Goal: Task Accomplishment & Management: Manage account settings

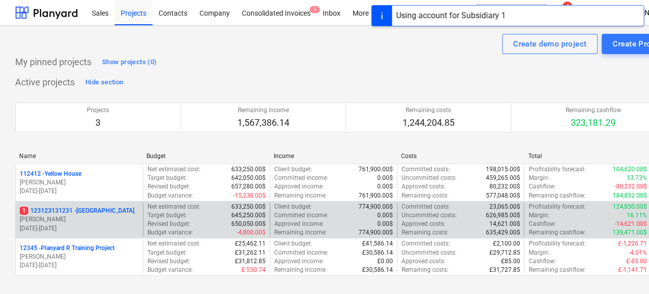
click at [99, 201] on div "1 123123131231 - [GEOGRAPHIC_DATA] [PERSON_NAME] [DATE] - [DATE] Net estimated …" at bounding box center [345, 219] width 661 height 37
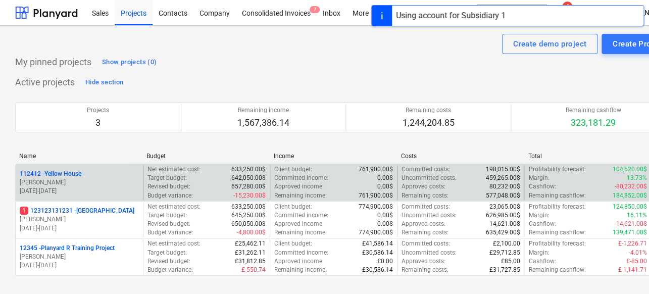
click at [99, 177] on div "112412 - Yellow House" at bounding box center [79, 174] width 119 height 9
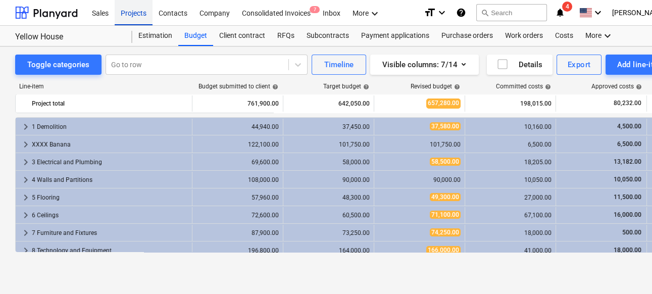
click at [139, 8] on div "Projects" at bounding box center [134, 12] width 38 height 26
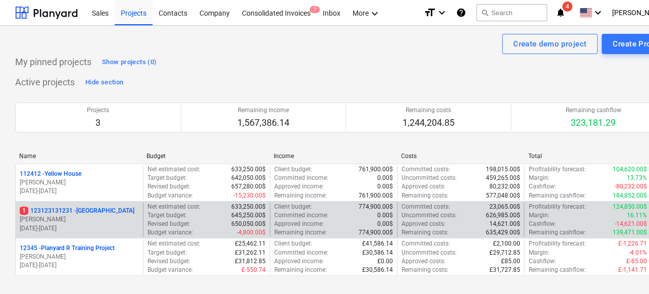
click at [99, 213] on p "1 123123131231 - [GEOGRAPHIC_DATA]" at bounding box center [77, 211] width 115 height 9
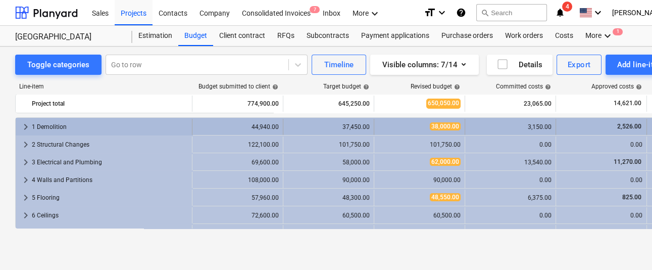
click at [28, 126] on span "keyboard_arrow_right" at bounding box center [26, 127] width 12 height 12
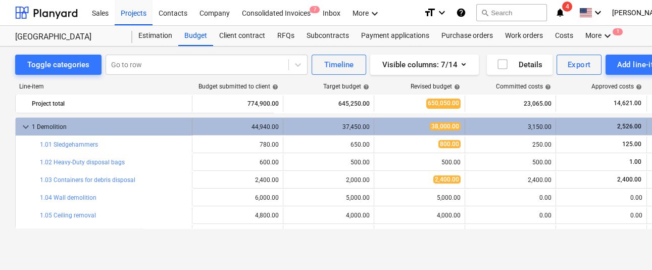
click at [23, 121] on span "keyboard_arrow_down" at bounding box center [26, 127] width 12 height 12
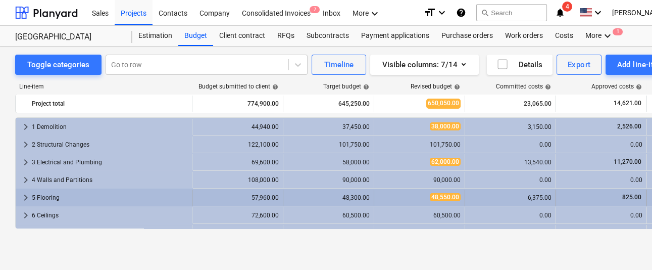
scroll to position [47, 0]
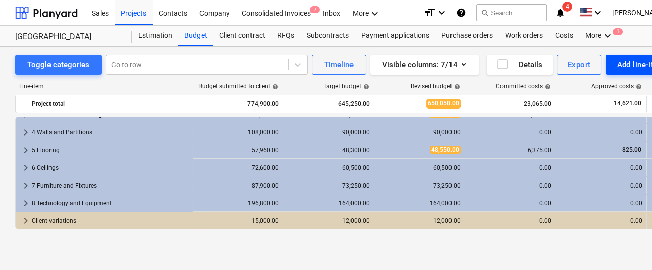
click at [619, 61] on div "Add line-item" at bounding box center [641, 64] width 48 height 13
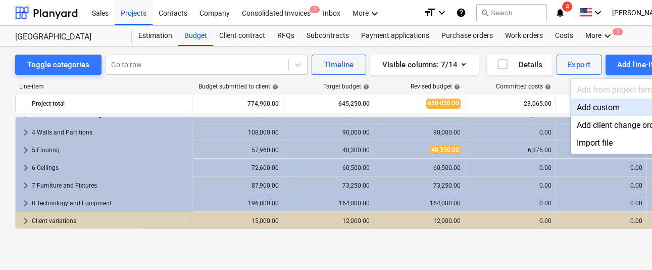
click at [590, 101] on div "Add custom" at bounding box center [623, 107] width 105 height 18
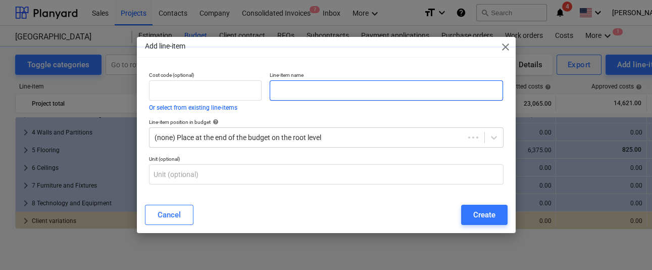
click at [352, 93] on input "text" at bounding box center [387, 90] width 234 height 20
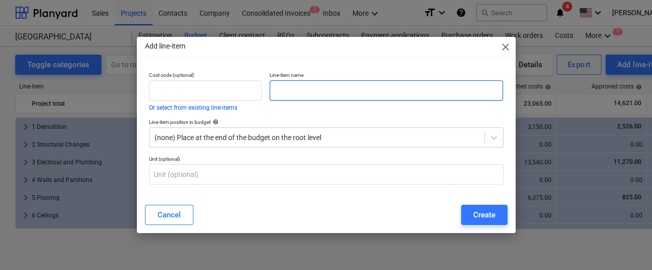
scroll to position [47, 0]
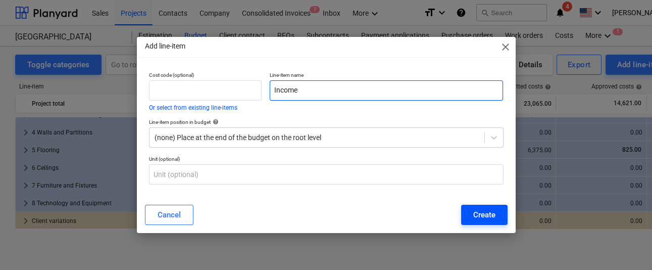
type input "Income"
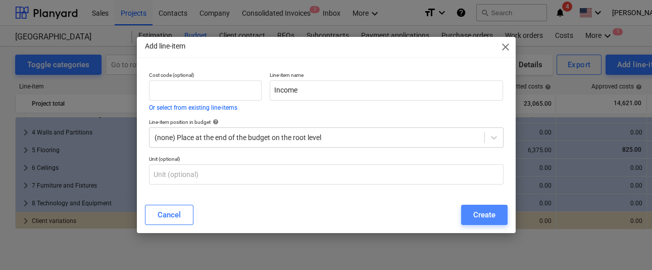
click at [477, 211] on div "Create" at bounding box center [484, 214] width 22 height 13
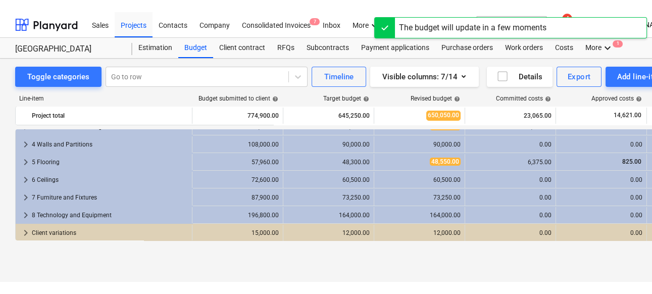
scroll to position [65, 0]
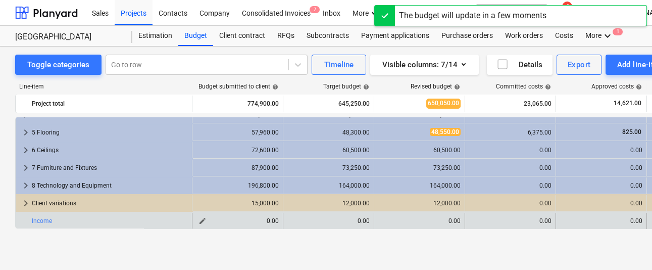
click at [203, 220] on span "edit" at bounding box center [202, 221] width 8 height 8
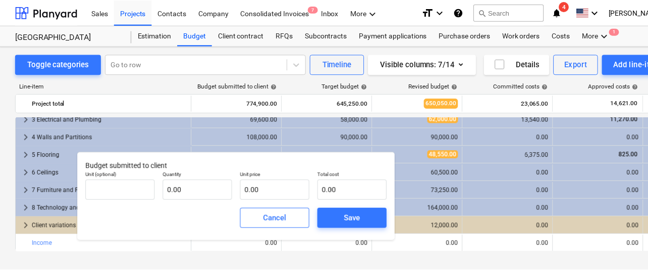
scroll to position [41, 0]
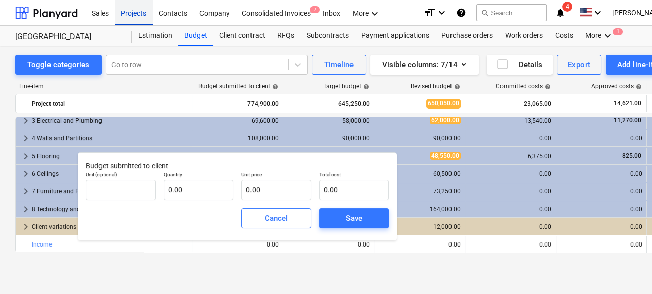
click at [125, 7] on div "Projects" at bounding box center [134, 12] width 38 height 26
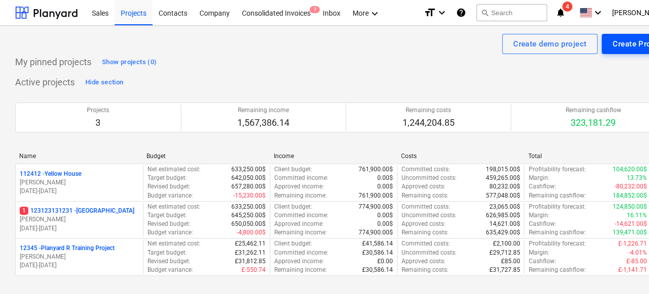
click at [609, 45] on button "Create Project" at bounding box center [638, 44] width 74 height 20
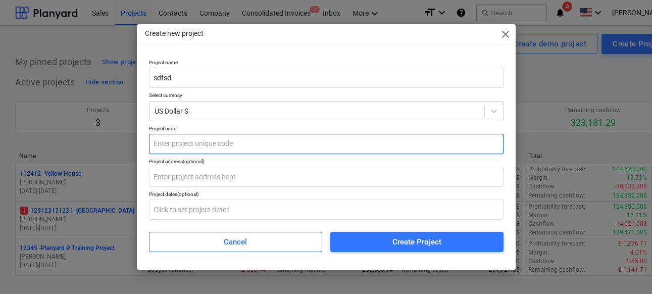
type input "sdfsd"
click at [193, 151] on input "text" at bounding box center [326, 144] width 355 height 20
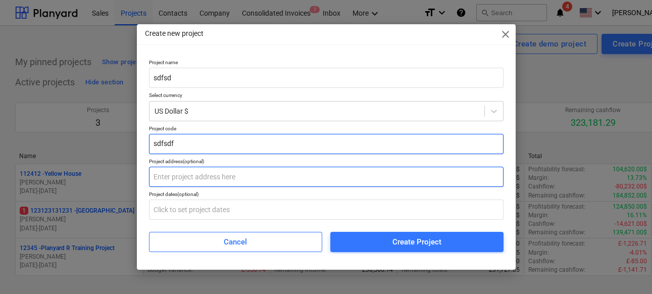
type input "sdfsdf"
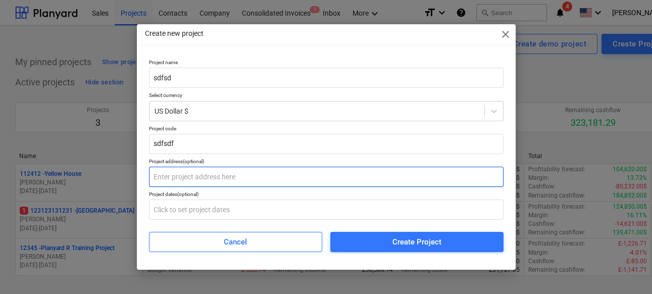
click at [189, 175] on input "text" at bounding box center [326, 177] width 355 height 20
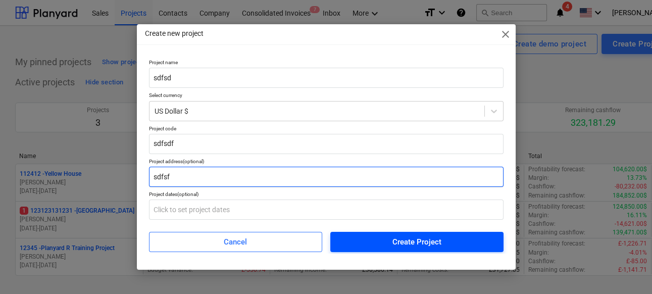
type input "sdfsf"
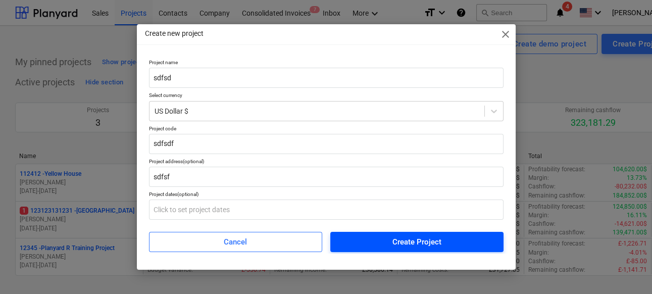
click at [360, 245] on span "Create Project" at bounding box center [416, 241] width 149 height 13
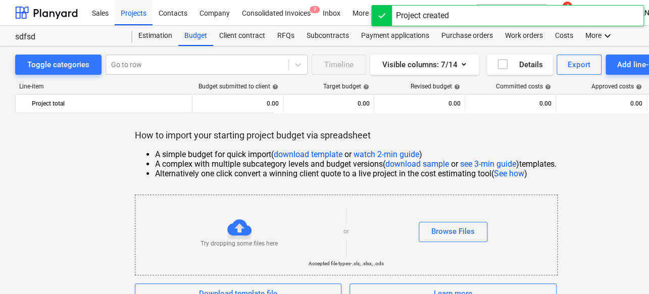
click at [433, 219] on div "Try dropping some files here or Browse Files" at bounding box center [346, 231] width 422 height 57
click at [431, 226] on button "Browse Files" at bounding box center [453, 232] width 69 height 20
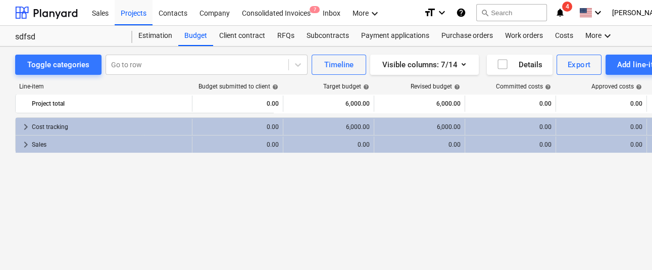
click at [128, 20] on div "Projects" at bounding box center [134, 12] width 38 height 26
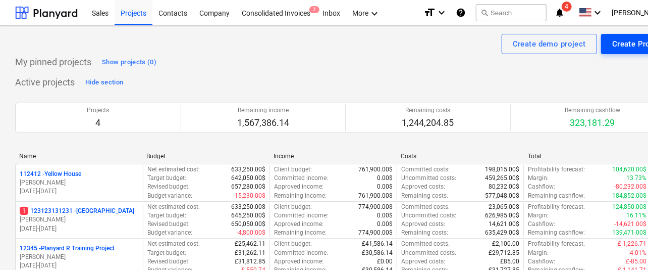
click at [624, 42] on div "Create Project" at bounding box center [639, 43] width 52 height 13
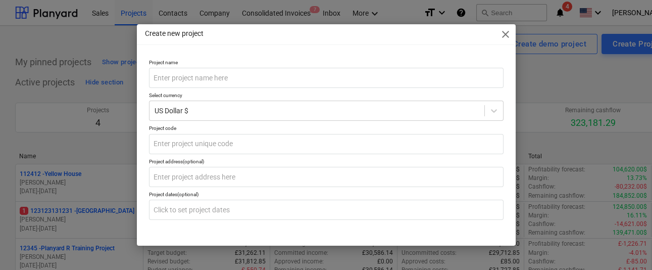
click at [333, 99] on p "Select currency" at bounding box center [326, 96] width 355 height 9
click at [508, 39] on span "close" at bounding box center [505, 34] width 12 height 12
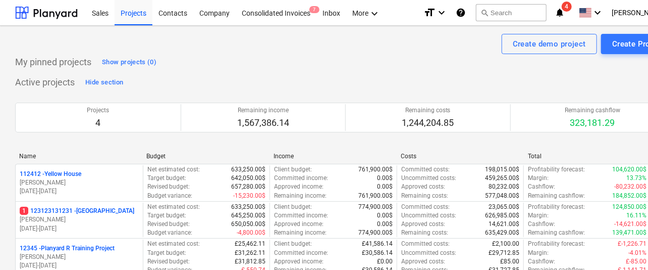
click at [621, 11] on div "Successfully imported line-items" at bounding box center [507, 10] width 273 height 21
click at [606, 10] on div "Successfully imported line-items" at bounding box center [507, 10] width 273 height 21
click at [620, 2] on div "Successfully imported line-items" at bounding box center [507, 10] width 273 height 21
click at [618, 9] on div "Successfully imported line-items" at bounding box center [507, 10] width 273 height 21
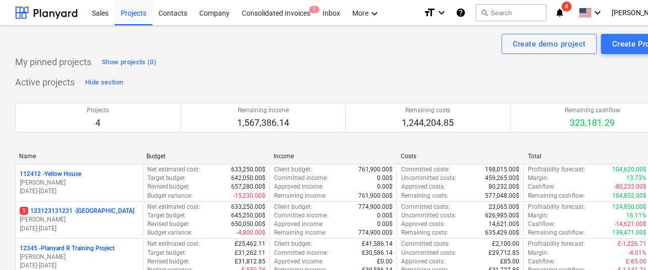
click at [618, 9] on div "Successfully imported line-items" at bounding box center [507, 10] width 273 height 21
click at [610, 15] on div "Successfully imported line-items" at bounding box center [507, 10] width 273 height 21
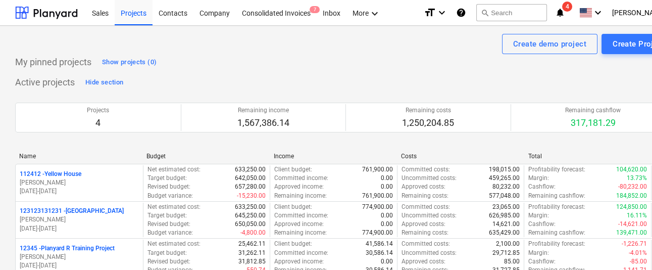
click at [592, 15] on span at bounding box center [585, 13] width 13 height 10
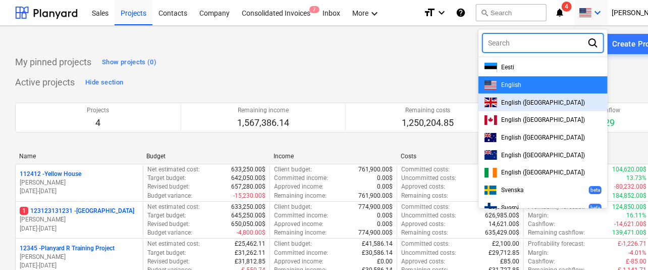
click at [530, 96] on div "English ([GEOGRAPHIC_DATA])" at bounding box center [543, 102] width 129 height 18
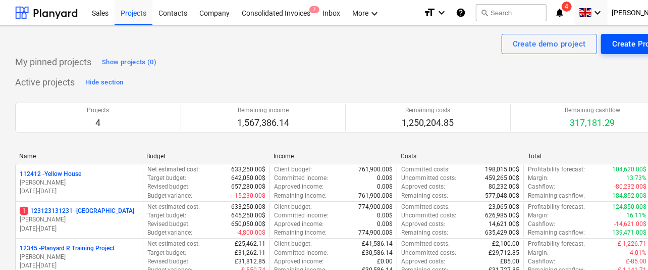
click at [619, 40] on div "Create Project" at bounding box center [639, 43] width 52 height 13
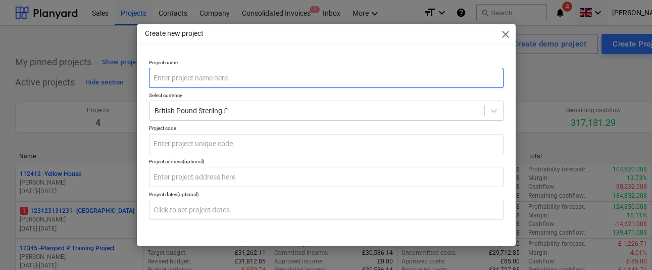
click at [304, 82] on input "text" at bounding box center [326, 78] width 355 height 20
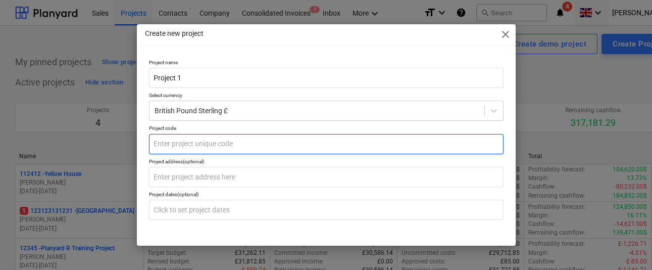
type input "Project 1"
click at [194, 136] on input "text" at bounding box center [326, 144] width 355 height 20
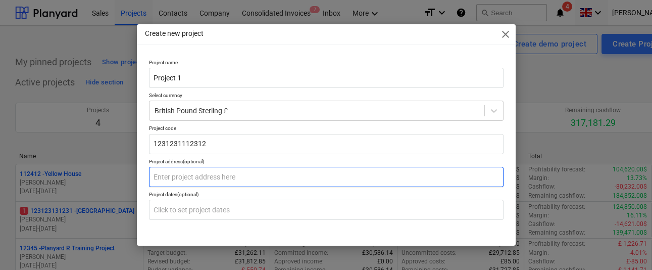
click at [176, 184] on input "text" at bounding box center [326, 177] width 355 height 20
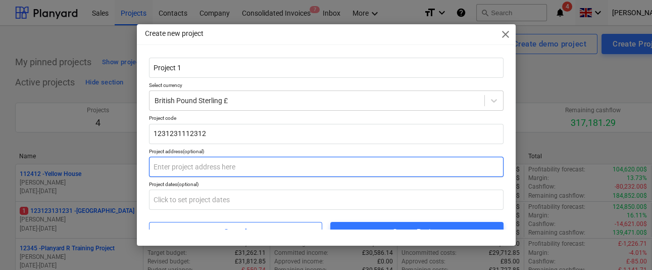
scroll to position [20, 0]
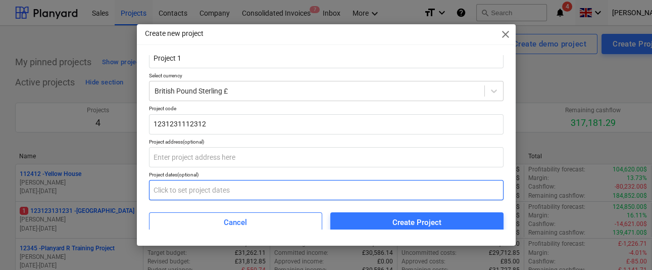
click at [187, 180] on input "text" at bounding box center [326, 190] width 355 height 20
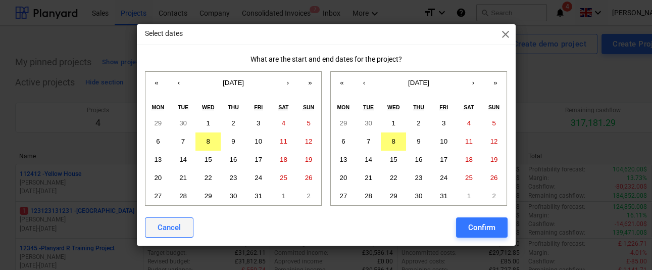
click at [183, 229] on button "Cancel" at bounding box center [169, 227] width 48 height 20
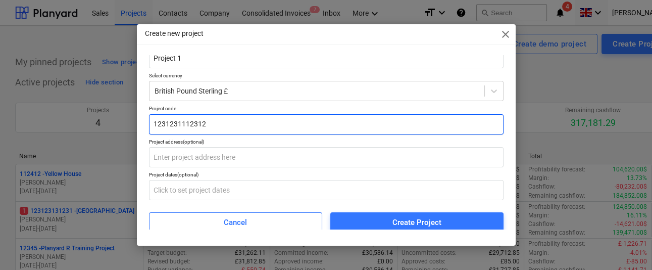
click at [205, 127] on input "1231231112312" at bounding box center [326, 124] width 355 height 20
type input "1234"
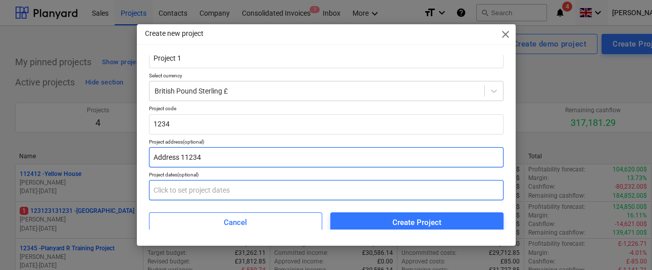
type input "Address 11234"
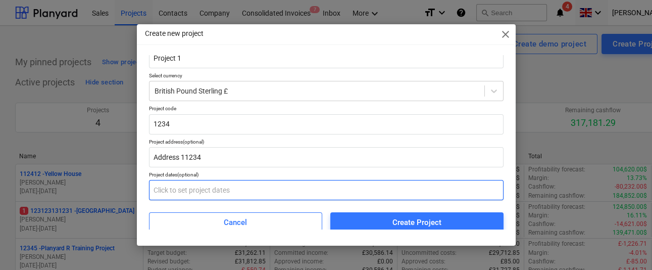
click at [176, 189] on input "text" at bounding box center [326, 190] width 355 height 20
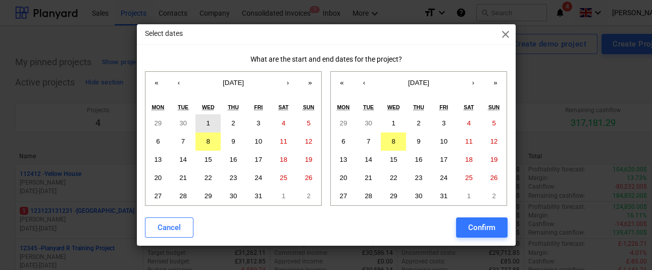
click at [209, 125] on abbr "1" at bounding box center [209, 123] width 4 height 8
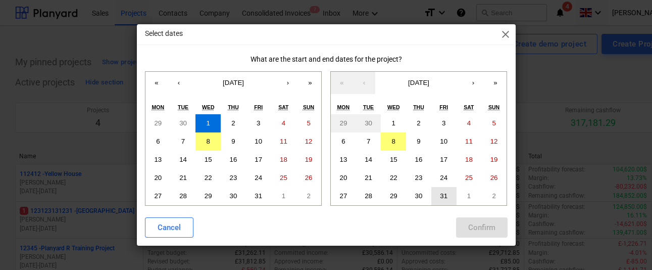
click at [446, 191] on button "31" at bounding box center [443, 196] width 25 height 18
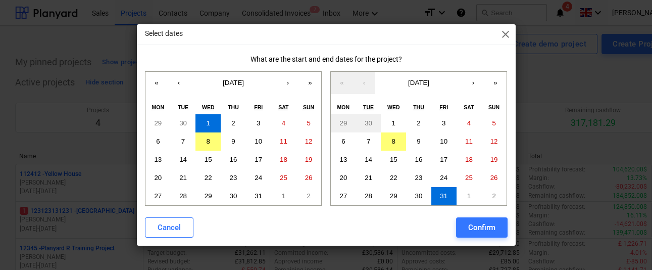
click at [492, 229] on div "Confirm" at bounding box center [481, 227] width 27 height 13
type input "01.10.2025 - 31.10.2025"
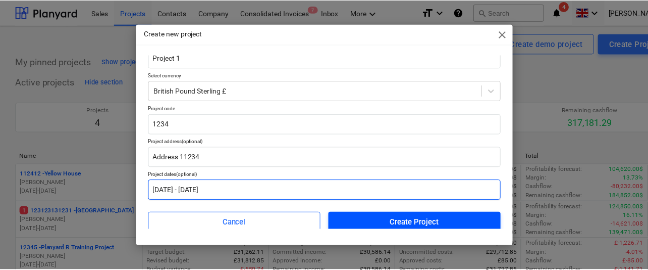
scroll to position [34, 0]
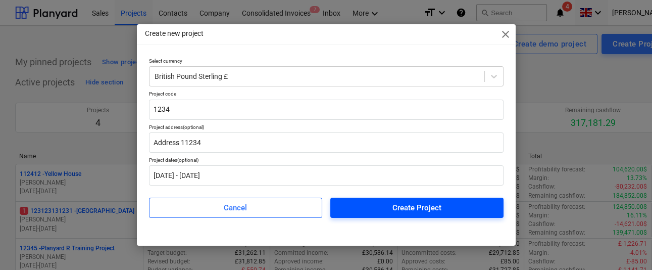
click at [374, 202] on span "Create Project" at bounding box center [416, 207] width 149 height 13
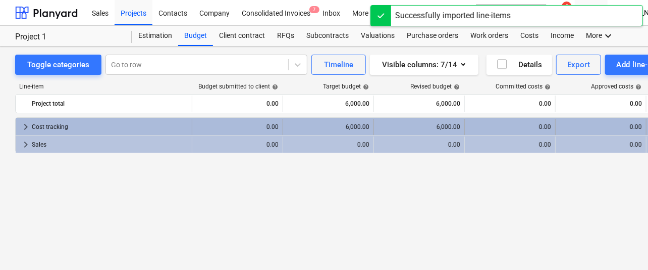
click at [24, 125] on span "keyboard_arrow_right" at bounding box center [26, 127] width 12 height 12
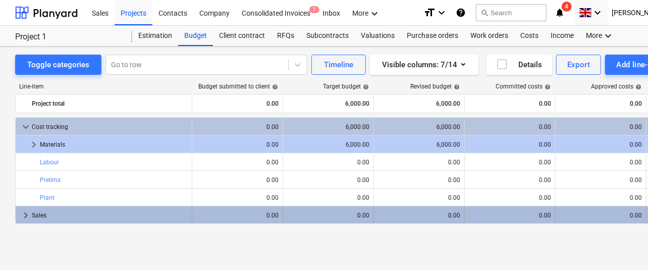
click at [21, 213] on span "keyboard_arrow_right" at bounding box center [26, 215] width 12 height 12
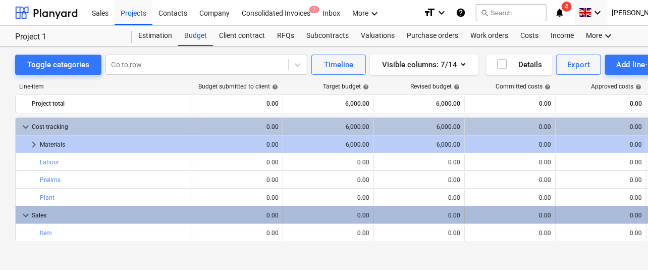
scroll to position [17, 0]
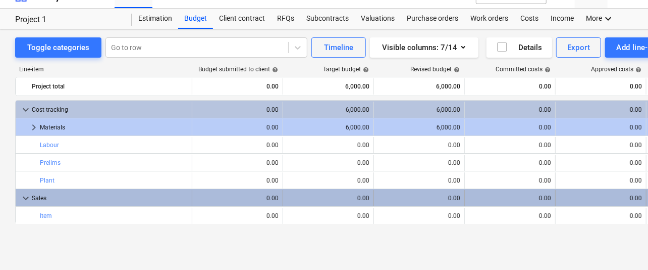
click at [28, 197] on span "keyboard_arrow_down" at bounding box center [26, 198] width 12 height 12
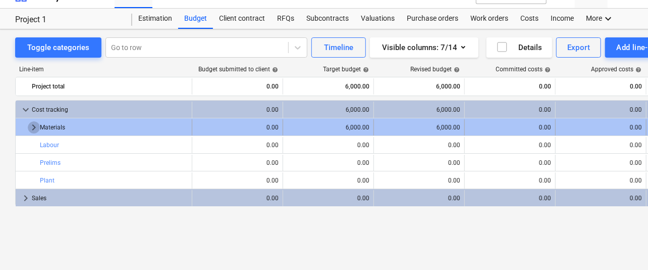
click at [35, 127] on span "keyboard_arrow_right" at bounding box center [34, 127] width 12 height 12
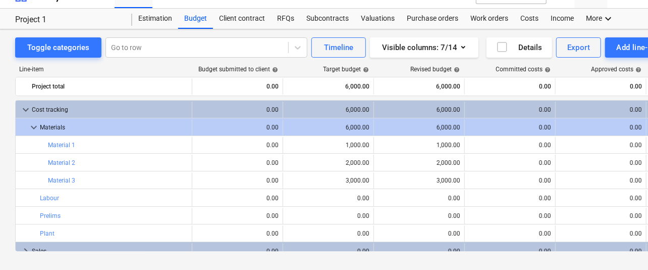
click at [35, 127] on span "keyboard_arrow_down" at bounding box center [34, 127] width 12 height 12
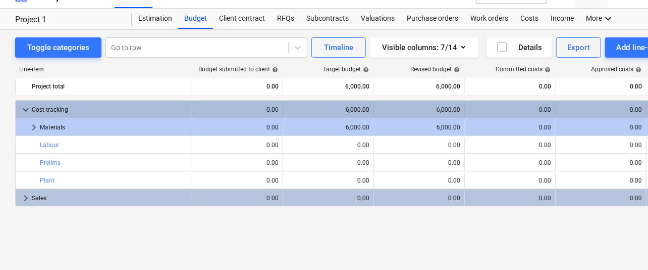
click at [31, 107] on div "keyboard_arrow_down Cost tracking" at bounding box center [104, 110] width 177 height 16
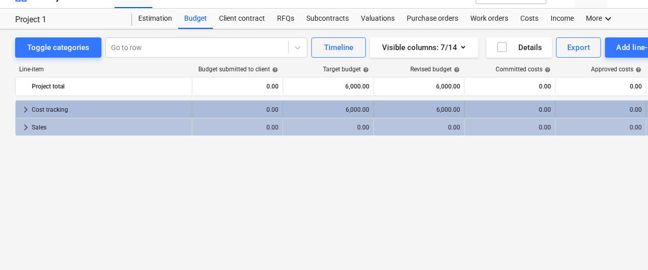
click at [24, 105] on span "keyboard_arrow_right" at bounding box center [26, 110] width 12 height 12
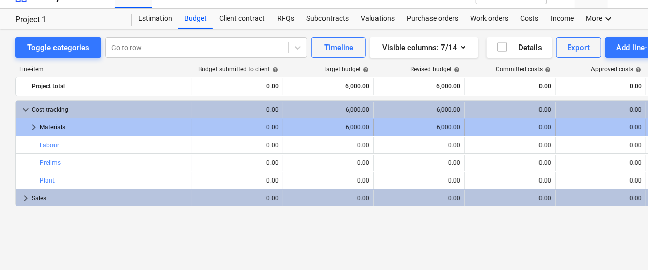
click at [27, 127] on div at bounding box center [24, 127] width 8 height 16
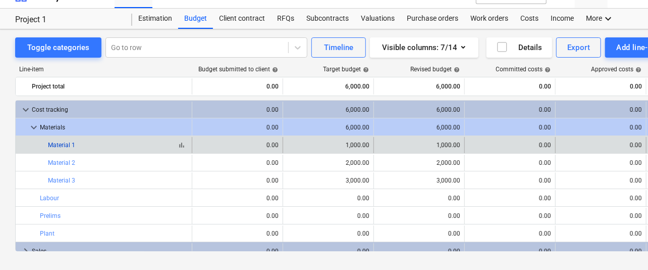
click at [67, 142] on link "Material 1" at bounding box center [61, 144] width 27 height 7
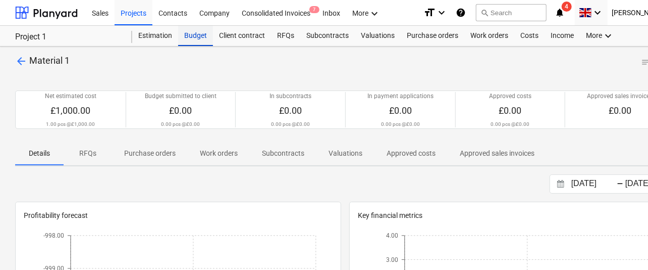
click at [187, 38] on div "Budget" at bounding box center [195, 36] width 35 height 20
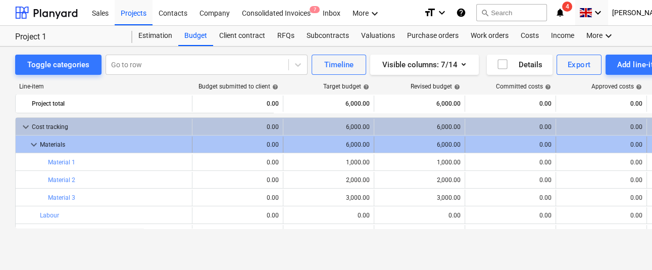
click at [32, 139] on span "keyboard_arrow_down" at bounding box center [34, 144] width 12 height 12
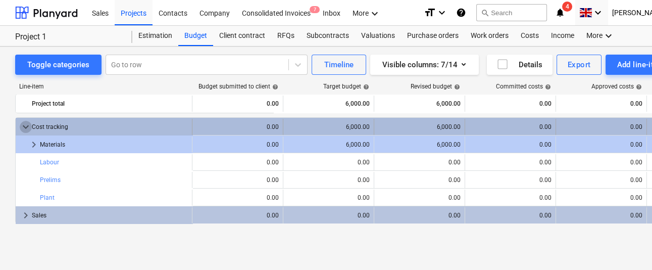
click at [27, 125] on span "keyboard_arrow_down" at bounding box center [26, 127] width 12 height 12
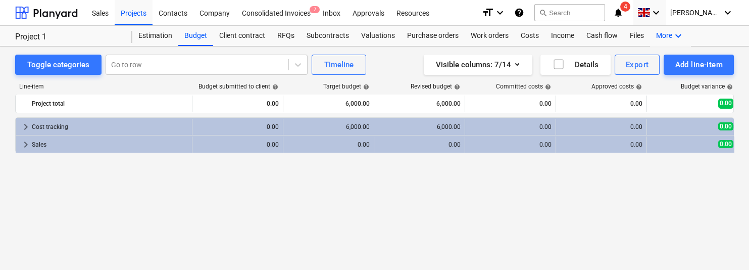
click at [651, 36] on icon "keyboard_arrow_down" at bounding box center [678, 36] width 12 height 12
click at [651, 40] on div at bounding box center [374, 135] width 749 height 270
click at [644, 68] on div "Export" at bounding box center [637, 64] width 23 height 13
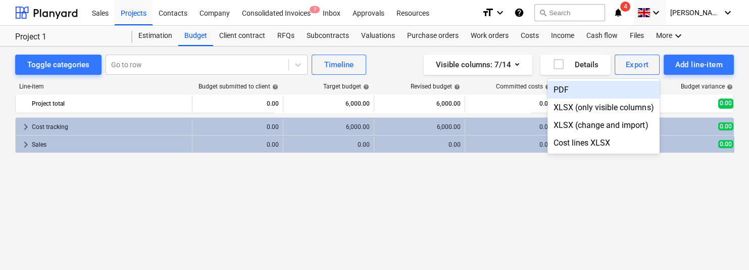
click at [442, 183] on div at bounding box center [374, 135] width 749 height 270
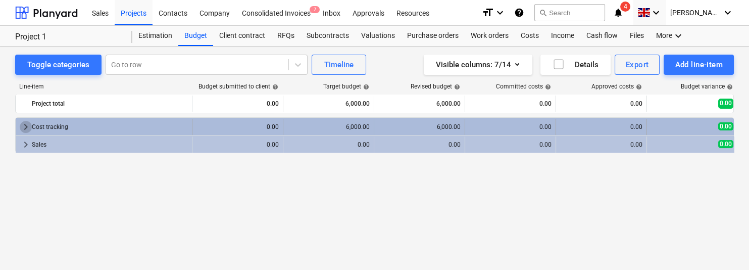
click at [22, 127] on span "keyboard_arrow_right" at bounding box center [26, 127] width 12 height 12
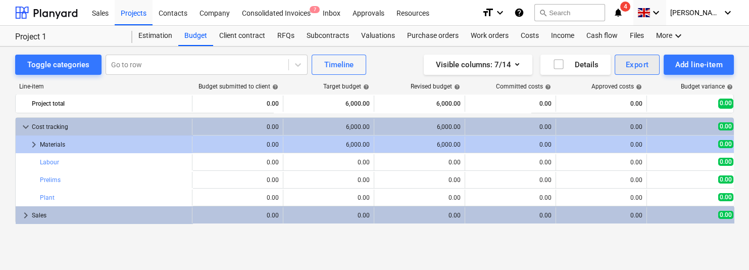
click at [642, 72] on button "Export" at bounding box center [637, 65] width 45 height 20
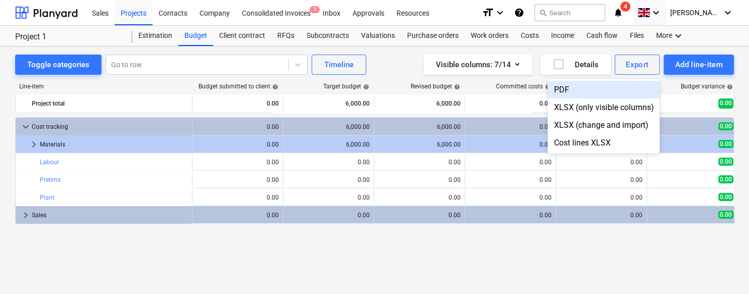
click at [651, 6] on div at bounding box center [374, 147] width 749 height 294
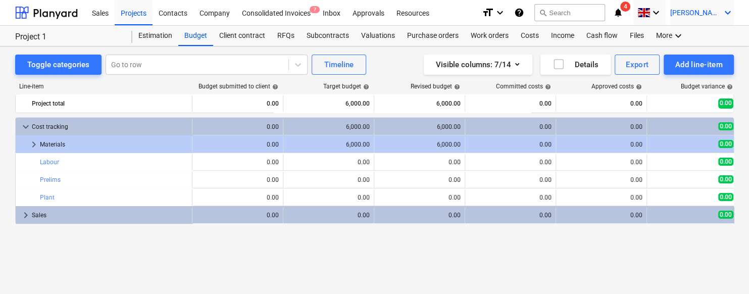
click at [651, 10] on span "[PERSON_NAME]" at bounding box center [695, 13] width 51 height 8
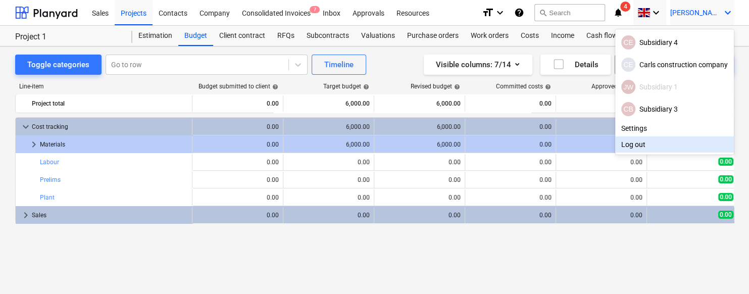
click at [637, 143] on div "Log out" at bounding box center [674, 144] width 119 height 16
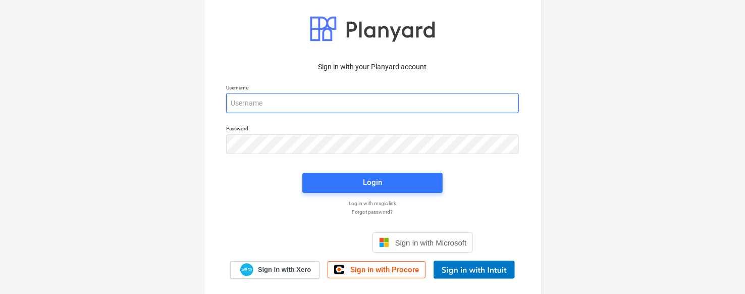
click at [411, 94] on input "email" at bounding box center [372, 103] width 293 height 20
type input "carl+007@planyard.com"
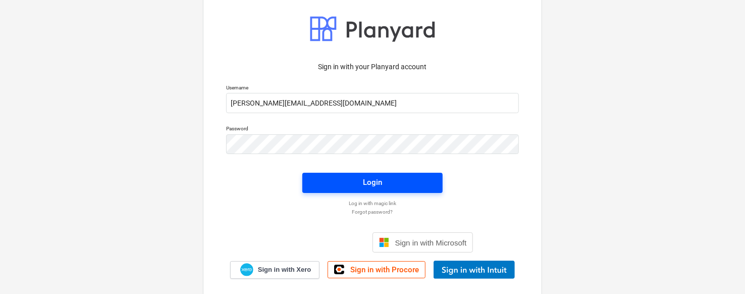
click at [363, 180] on div "Login" at bounding box center [372, 182] width 19 height 13
